Goal: Obtain resource: Obtain resource

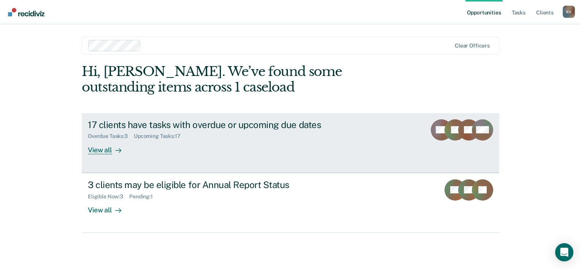
click at [107, 151] on div "View all" at bounding box center [109, 147] width 43 height 15
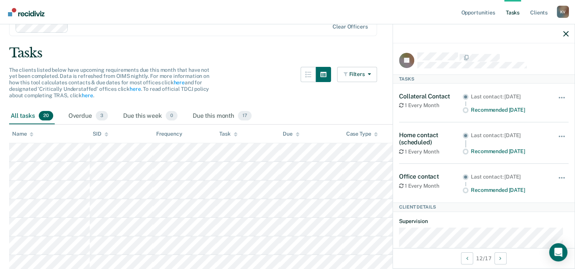
scroll to position [76, 0]
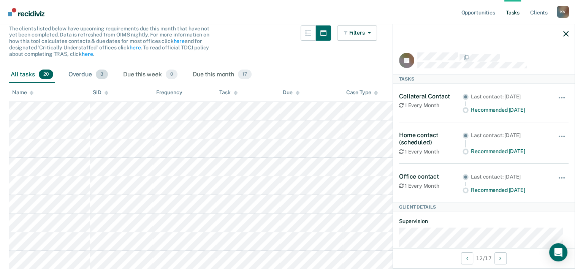
click at [101, 75] on span "3" at bounding box center [102, 75] width 12 height 10
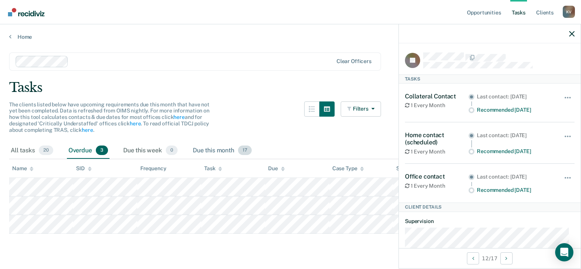
click at [216, 153] on div "Due this month 17" at bounding box center [222, 151] width 62 height 17
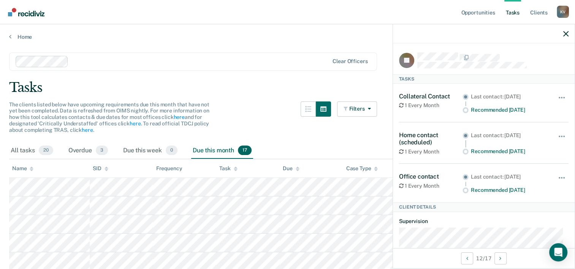
click at [254, 22] on nav "Opportunities Tasks Client s Karina Verdier K V Profile How it works Log Out" at bounding box center [287, 12] width 575 height 24
click at [46, 151] on span "20" at bounding box center [46, 151] width 14 height 10
click at [24, 150] on div "All tasks 20" at bounding box center [32, 151] width 46 height 17
click at [212, 151] on div "Due this month 17" at bounding box center [222, 151] width 62 height 17
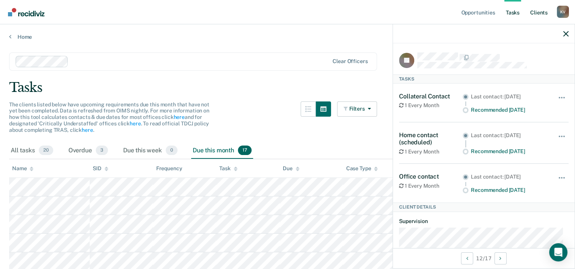
click at [538, 11] on link "Client s" at bounding box center [539, 12] width 21 height 24
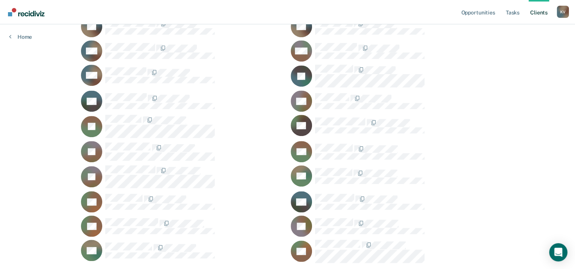
scroll to position [554, 0]
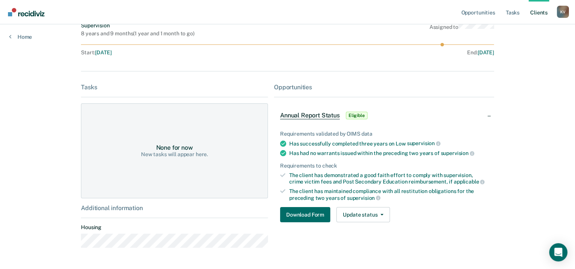
scroll to position [89, 0]
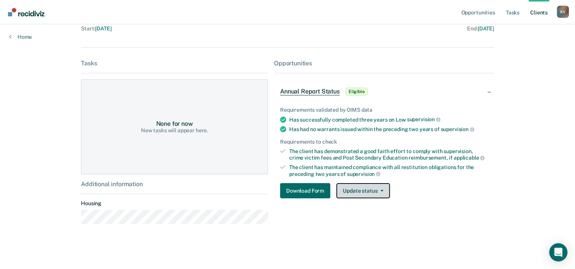
click at [385, 189] on button "Update status" at bounding box center [363, 190] width 54 height 15
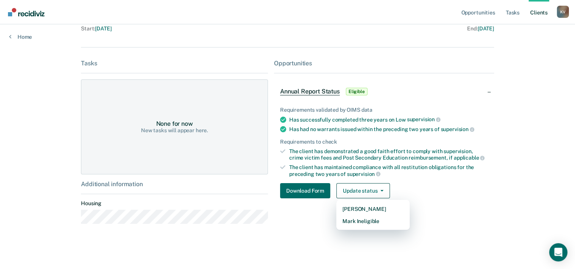
click at [269, 31] on div "Start : Jan 5, 2018" at bounding box center [184, 28] width 207 height 6
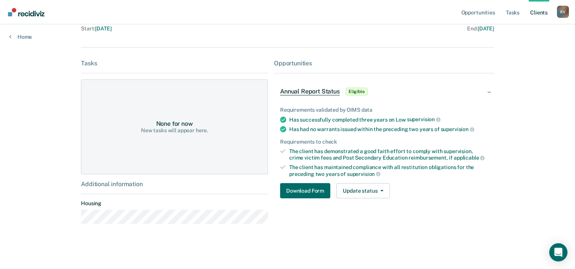
click at [303, 120] on div "Has successfully completed three years on Low supervision" at bounding box center [388, 119] width 199 height 7
click at [381, 190] on button "Update status" at bounding box center [363, 190] width 54 height 15
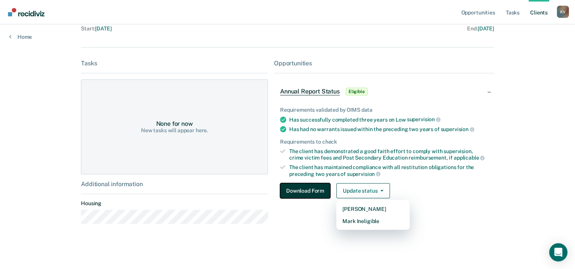
click at [309, 192] on button "Download Form" at bounding box center [305, 190] width 50 height 15
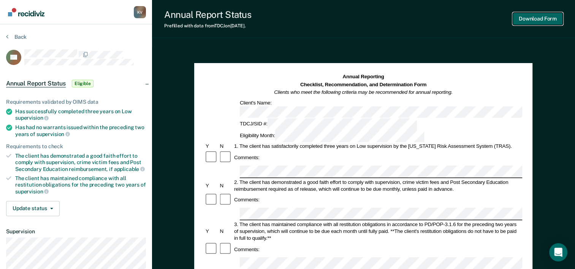
click at [536, 20] on button "Download Form" at bounding box center [538, 19] width 50 height 13
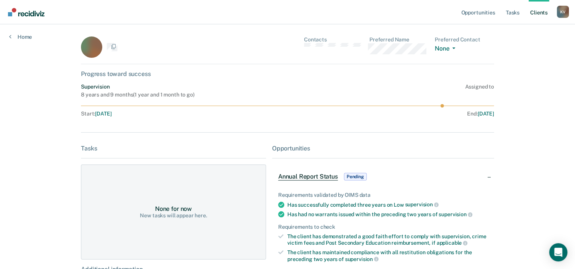
scroll to position [89, 0]
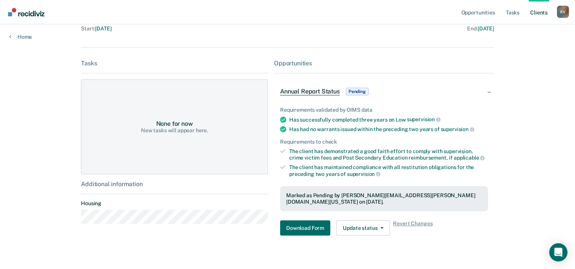
click at [309, 90] on span "Annual Report Status" at bounding box center [310, 92] width 60 height 8
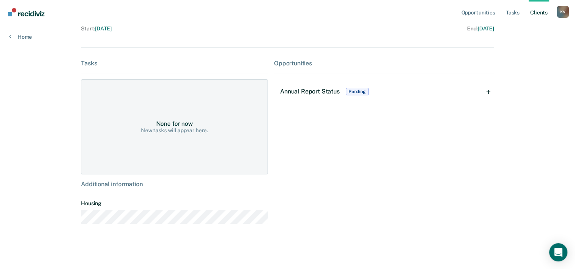
click at [309, 90] on span "Annual Report Status" at bounding box center [310, 91] width 60 height 7
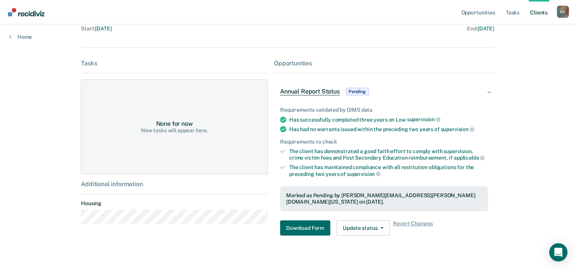
click at [88, 65] on div "Tasks" at bounding box center [174, 63] width 187 height 7
click at [511, 12] on link "Tasks" at bounding box center [512, 12] width 17 height 24
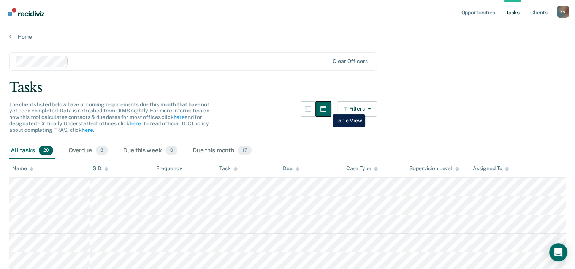
click at [327, 109] on icon "button" at bounding box center [323, 109] width 6 height 6
click at [375, 108] on button "Filters" at bounding box center [357, 109] width 40 height 15
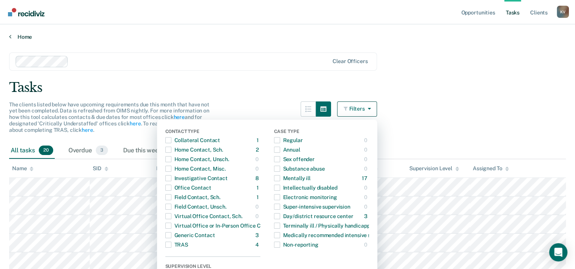
click at [268, 35] on link "Home" at bounding box center [287, 36] width 557 height 7
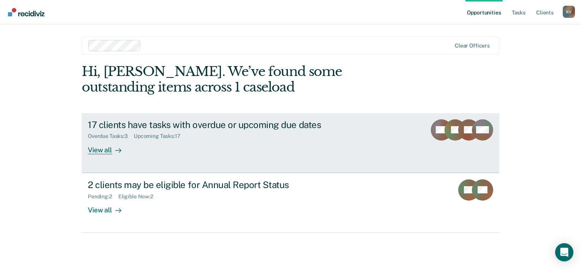
click at [103, 150] on div "View all" at bounding box center [109, 147] width 43 height 15
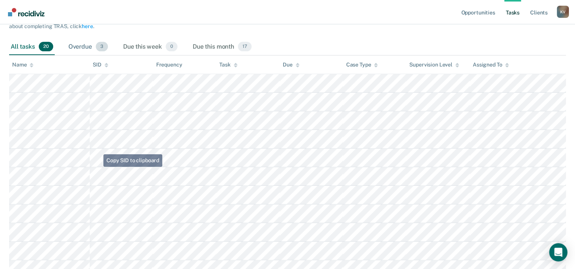
scroll to position [95, 0]
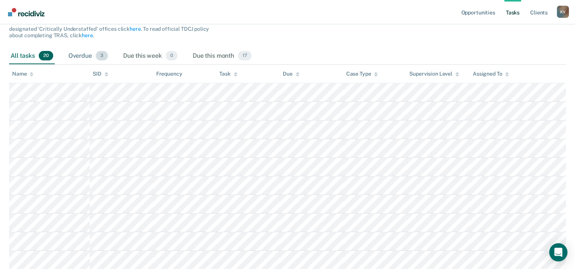
click at [98, 59] on span "3" at bounding box center [102, 56] width 12 height 10
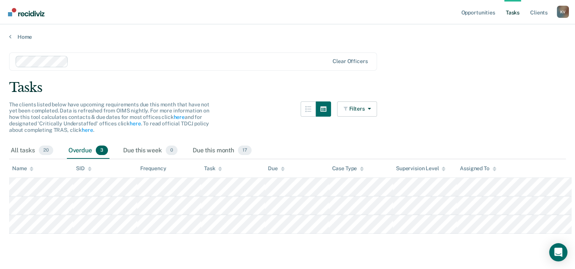
scroll to position [0, 0]
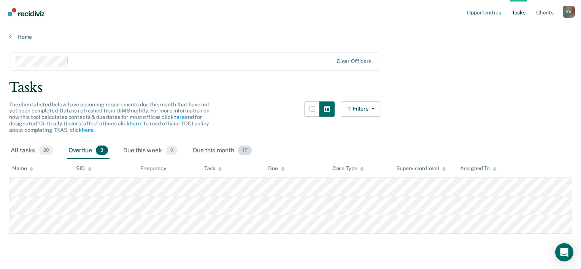
click at [218, 150] on div "Due this month 17" at bounding box center [222, 151] width 62 height 17
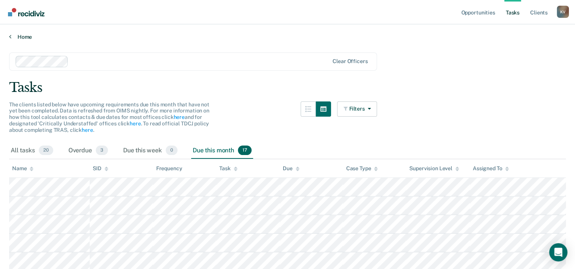
click at [21, 38] on link "Home" at bounding box center [287, 36] width 557 height 7
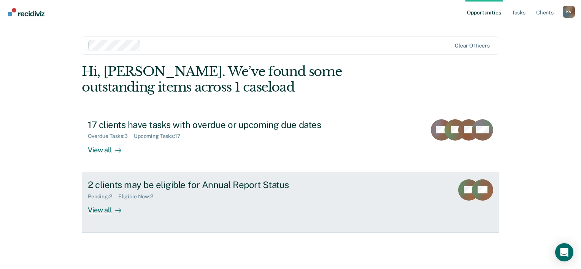
click at [96, 213] on div "View all" at bounding box center [109, 207] width 43 height 15
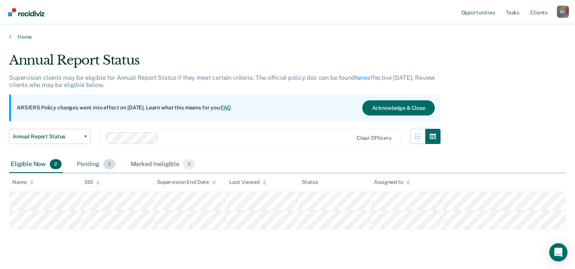
click at [109, 163] on span "2" at bounding box center [109, 164] width 12 height 10
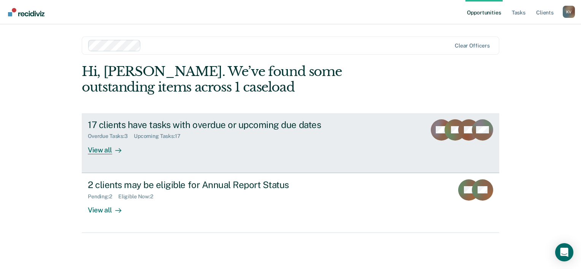
click at [120, 134] on div "Overdue Tasks : 3" at bounding box center [111, 136] width 46 height 6
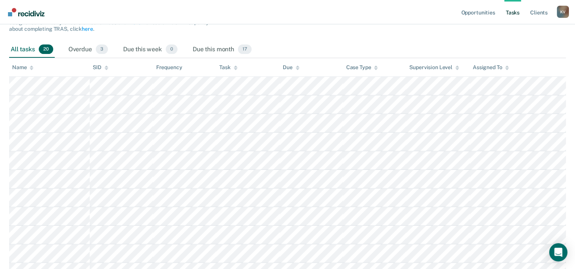
scroll to position [95, 0]
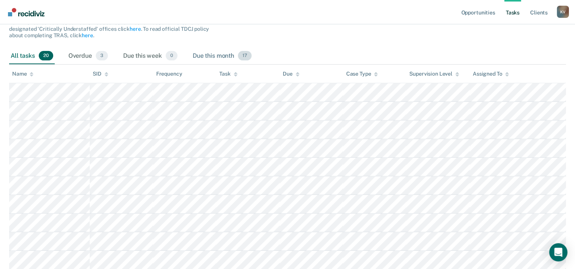
click at [230, 52] on div "Due this month 17" at bounding box center [222, 56] width 62 height 17
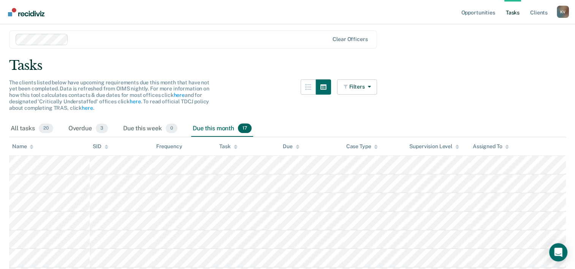
scroll to position [0, 0]
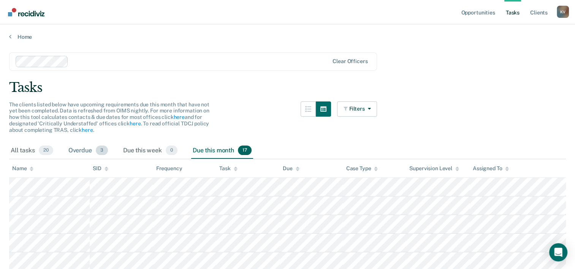
click at [96, 151] on div "Overdue 3" at bounding box center [88, 151] width 43 height 17
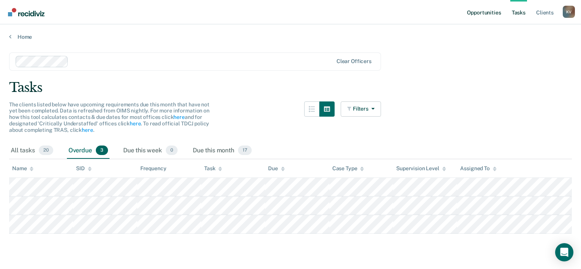
click at [473, 13] on link "Opportunities" at bounding box center [483, 12] width 37 height 24
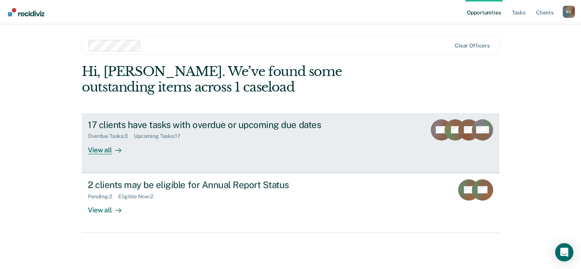
click at [173, 136] on div "Upcoming Tasks : 17" at bounding box center [160, 136] width 53 height 6
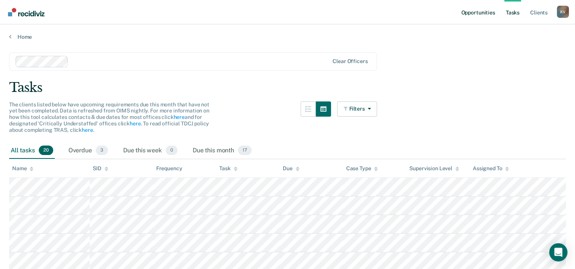
click at [476, 11] on link "Opportunities" at bounding box center [478, 12] width 37 height 24
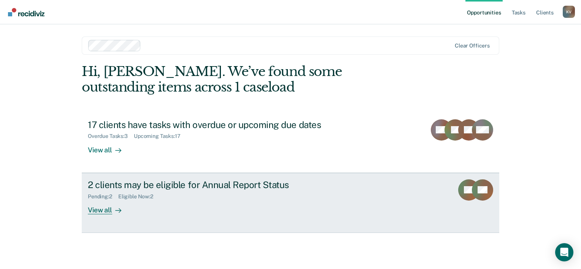
click at [118, 189] on div "2 clients may be eligible for Annual Report Status" at bounding box center [221, 184] width 267 height 11
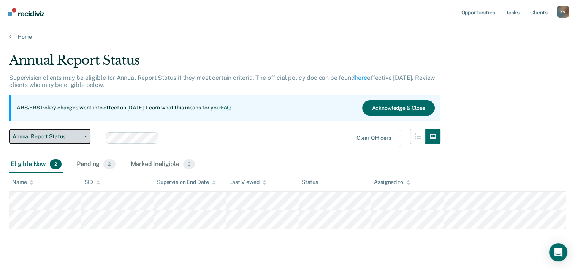
click at [85, 136] on icon "button" at bounding box center [85, 137] width 3 height 2
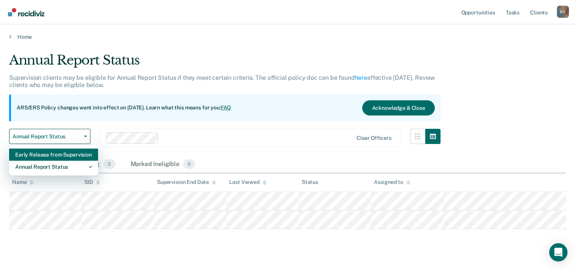
click at [69, 157] on div "Early Release from Supervision" at bounding box center [53, 155] width 77 height 12
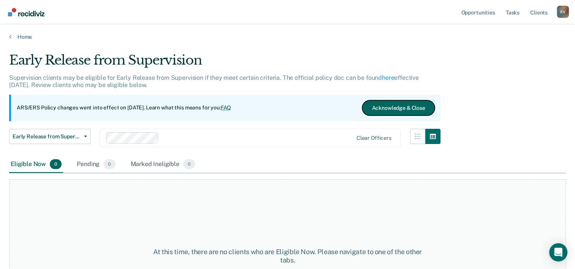
click at [412, 109] on button "Acknowledge & Close" at bounding box center [398, 107] width 72 height 15
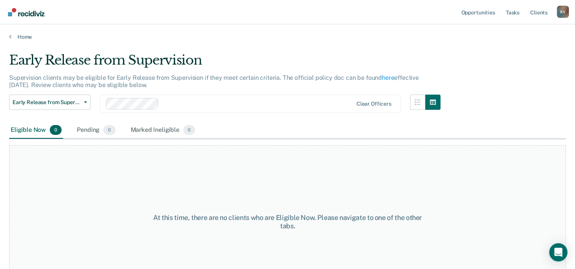
click at [105, 105] on div "Clear officers" at bounding box center [250, 104] width 301 height 18
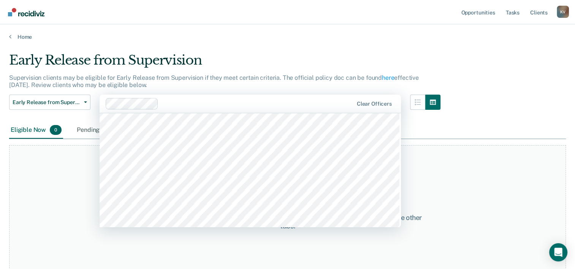
scroll to position [266, 0]
click at [63, 101] on span "Early Release from Supervision" at bounding box center [47, 102] width 68 height 6
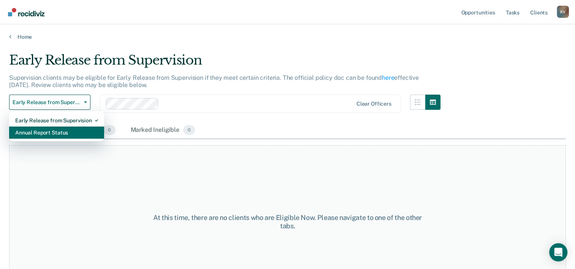
click at [69, 130] on div "Annual Report Status" at bounding box center [56, 133] width 83 height 12
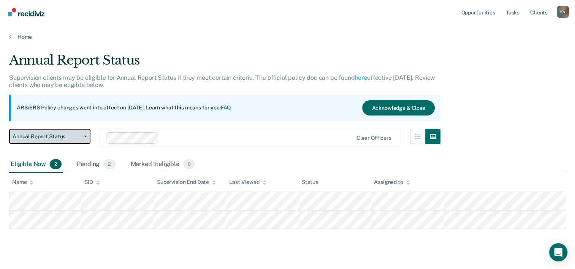
click at [87, 140] on button "Annual Report Status" at bounding box center [49, 136] width 81 height 15
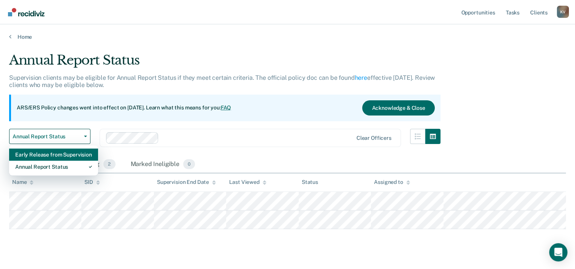
click at [84, 155] on div "Early Release from Supervision" at bounding box center [53, 155] width 77 height 12
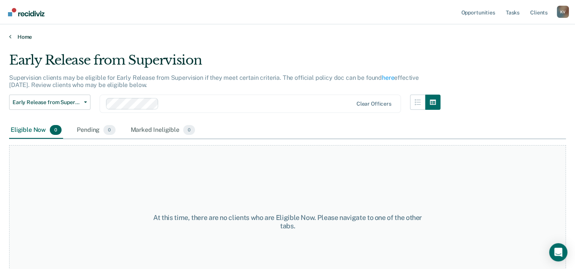
click at [18, 39] on link "Home" at bounding box center [287, 36] width 557 height 7
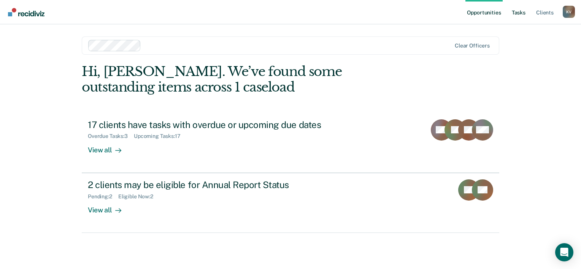
click at [519, 11] on link "Tasks" at bounding box center [518, 12] width 17 height 24
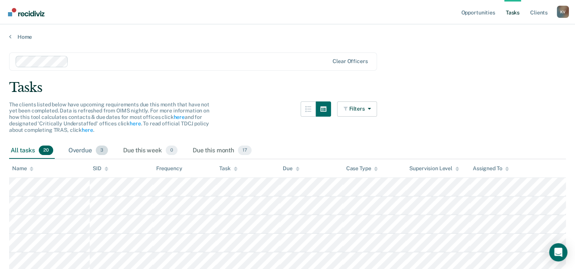
click at [97, 147] on span "3" at bounding box center [102, 151] width 12 height 10
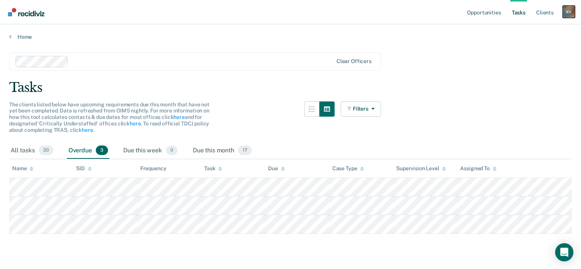
click at [568, 13] on div "K V" at bounding box center [569, 12] width 12 height 12
click at [551, 13] on link "Client s" at bounding box center [545, 12] width 21 height 24
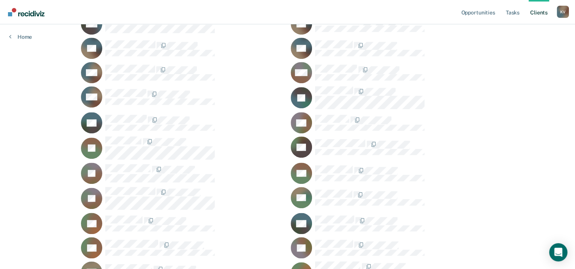
scroll to position [554, 0]
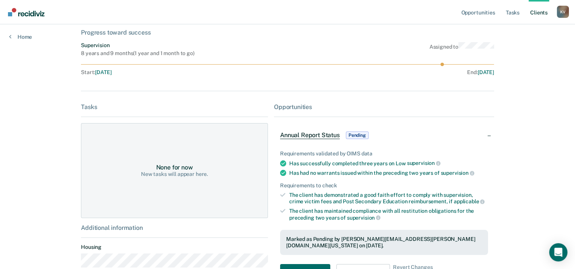
scroll to position [93, 0]
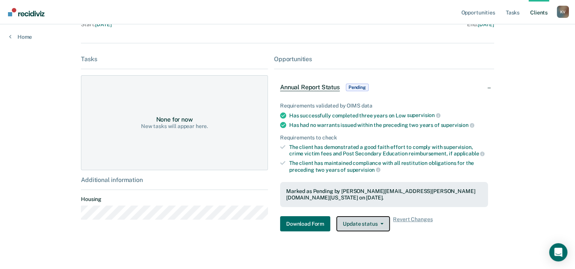
click at [380, 217] on button "Update status" at bounding box center [363, 223] width 54 height 15
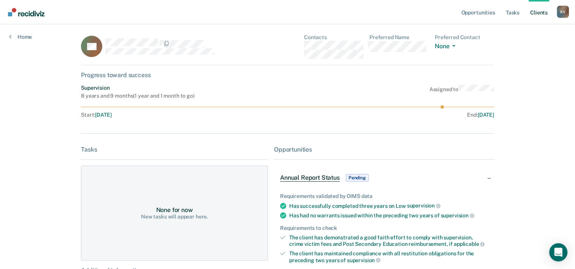
scroll to position [0, 0]
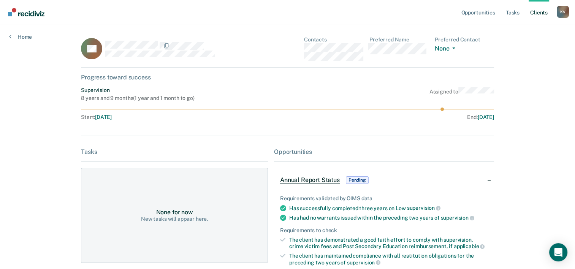
click at [91, 149] on div "Tasks" at bounding box center [174, 151] width 187 height 7
click at [90, 153] on div "Tasks" at bounding box center [174, 151] width 187 height 7
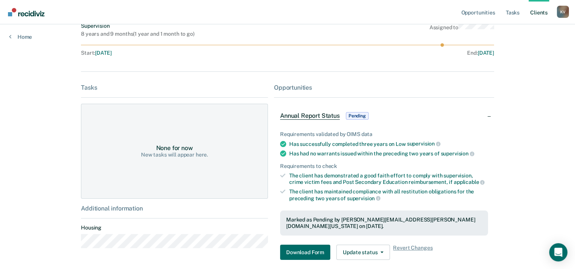
scroll to position [93, 0]
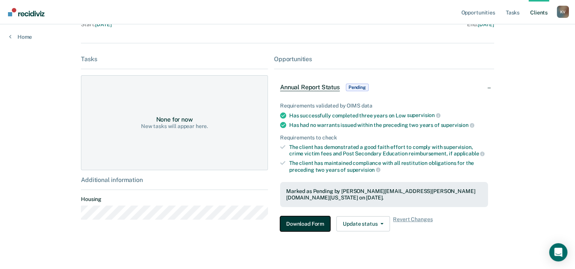
click at [293, 220] on button "Download Form" at bounding box center [305, 223] width 50 height 15
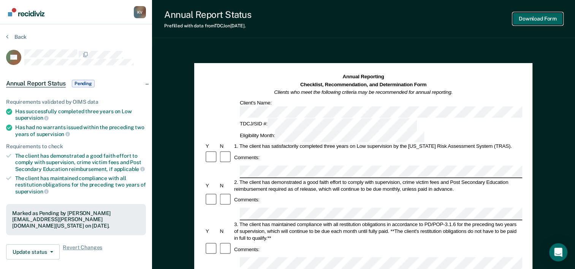
click at [548, 17] on button "Download Form" at bounding box center [538, 19] width 50 height 13
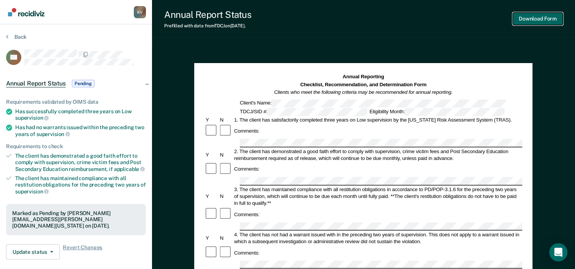
click at [535, 17] on button "Download Form" at bounding box center [538, 19] width 50 height 13
